Goal: Find specific page/section

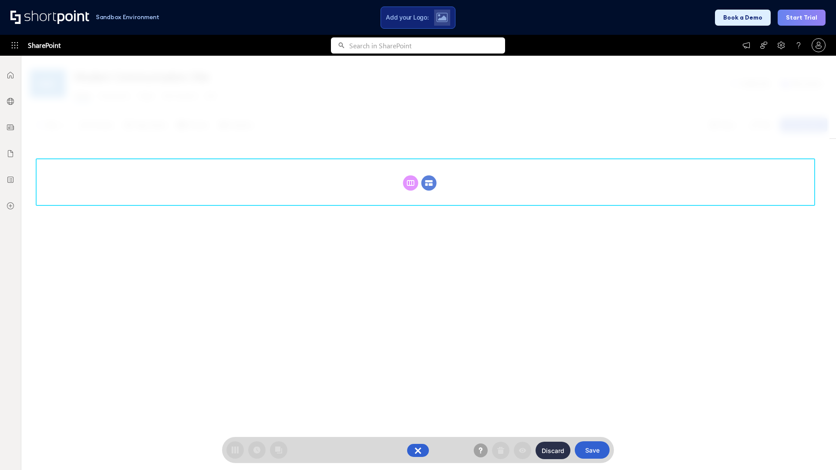
scroll to position [120, 0]
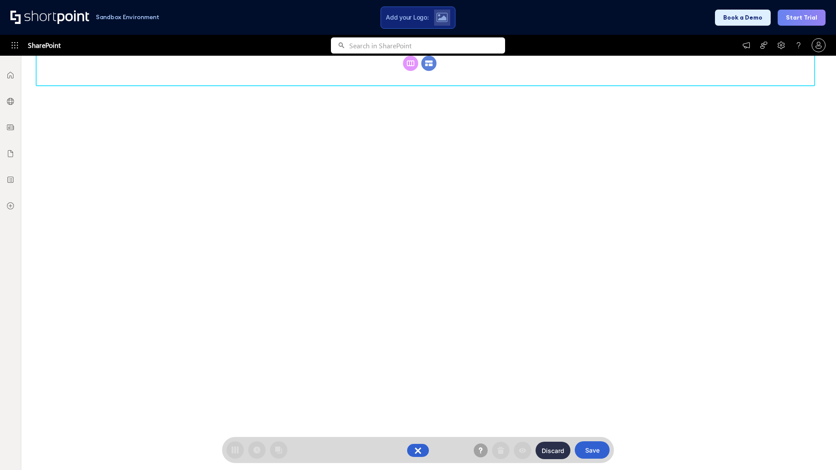
click at [429, 71] on circle at bounding box center [429, 63] width 15 height 15
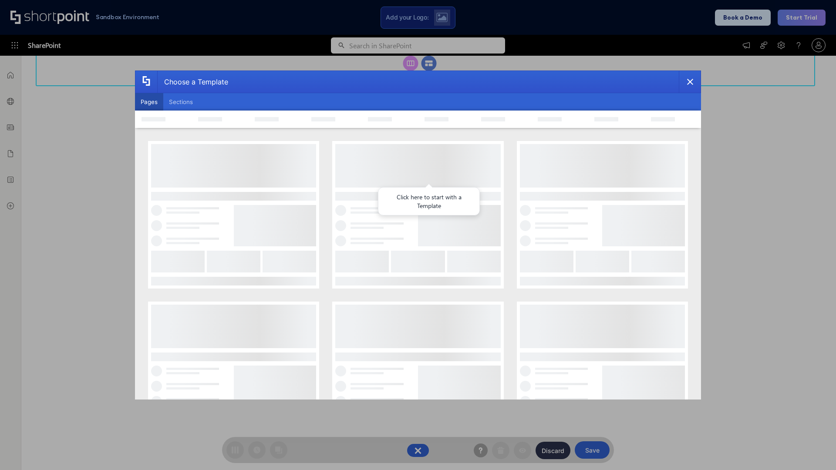
scroll to position [0, 0]
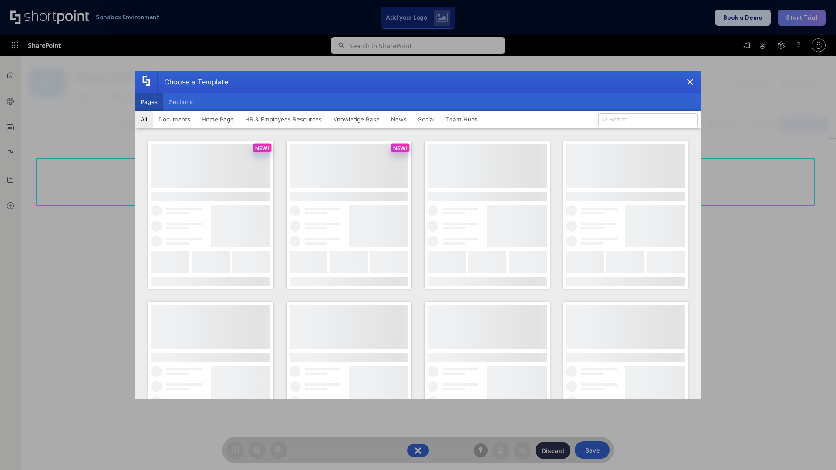
click at [149, 102] on button "Pages" at bounding box center [149, 101] width 28 height 17
type input "HR 6"
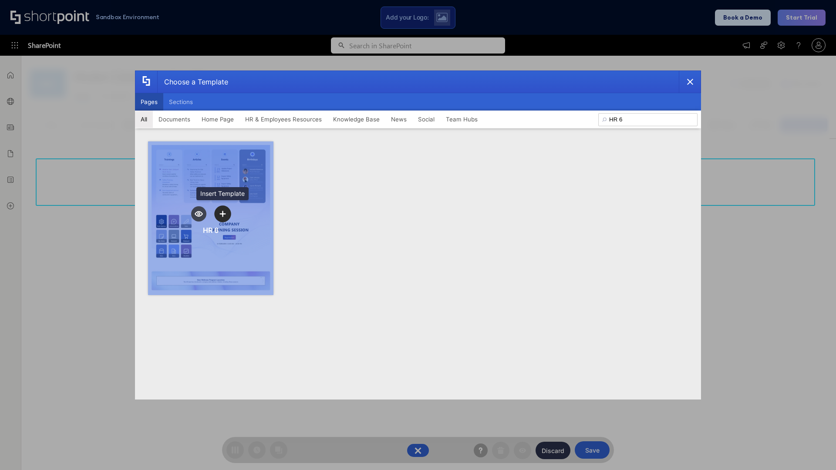
click at [223, 214] on icon "template selector" at bounding box center [223, 214] width 6 height 6
